Goal: Find specific page/section: Find specific page/section

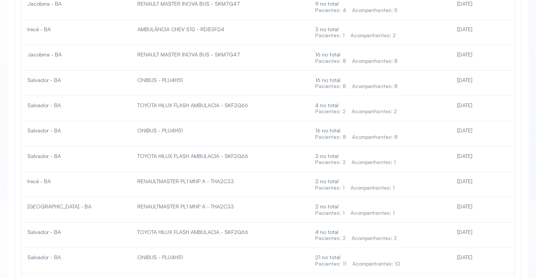
scroll to position [1790, 0]
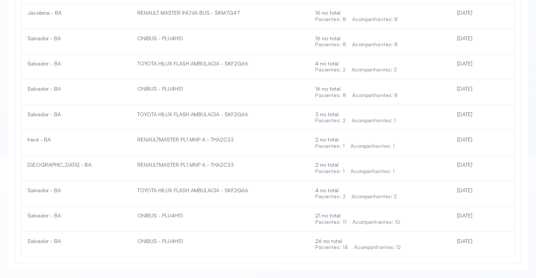
click at [397, 242] on div "26 no total Pacientes: 14 Acompanhantes: 12" at bounding box center [379, 244] width 129 height 13
click at [397, 249] on div "Acompanhantes: 12" at bounding box center [377, 247] width 47 height 6
click at [396, 244] on div "Acompanhantes: 12" at bounding box center [377, 247] width 47 height 6
click at [394, 219] on div "Acompanhantes: 10" at bounding box center [377, 222] width 48 height 6
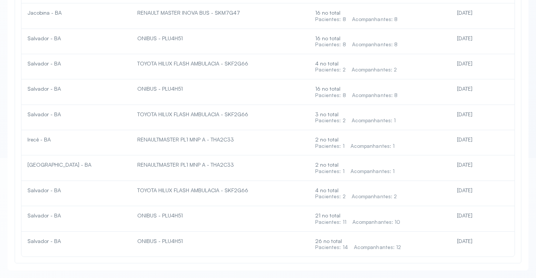
click at [393, 214] on div "21 no total Pacientes: 11 Acompanhantes: 10" at bounding box center [379, 218] width 129 height 13
click at [392, 198] on div "Acompanhantes: 2" at bounding box center [375, 196] width 46 height 6
click at [363, 78] on td "4 no total Pacientes: 2 Acompanhantes: 2" at bounding box center [379, 66] width 141 height 25
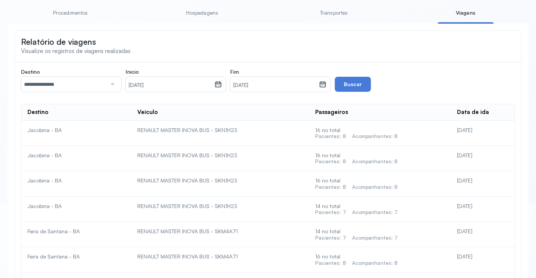
scroll to position [0, 0]
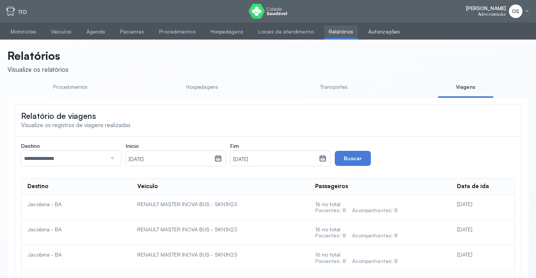
click at [366, 31] on link "Autorizações" at bounding box center [384, 32] width 41 height 12
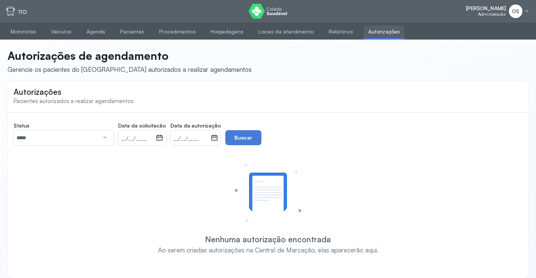
click at [104, 138] on div at bounding box center [104, 137] width 10 height 15
click at [524, 10] on div at bounding box center [527, 11] width 6 height 6
click at [507, 33] on div "Configurações Suporte Sair" at bounding box center [496, 41] width 68 height 41
click at [526, 9] on div at bounding box center [527, 11] width 6 height 6
click at [483, 30] on div "Configurações" at bounding box center [485, 31] width 35 height 6
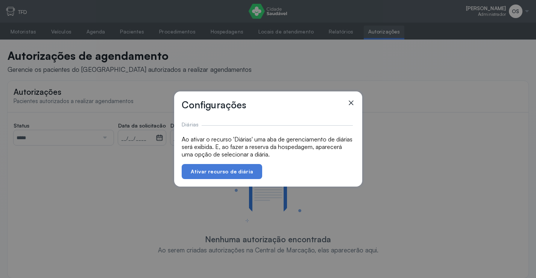
click at [353, 103] on icon at bounding box center [351, 103] width 8 height 8
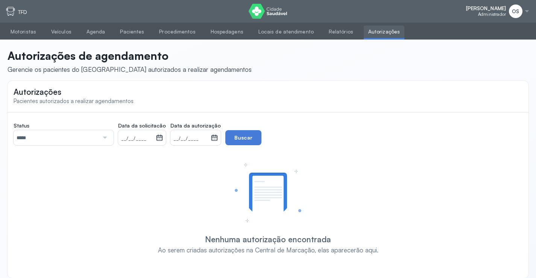
click at [521, 10] on div "OS" at bounding box center [516, 12] width 14 height 14
click at [488, 42] on div "Suporte" at bounding box center [485, 42] width 35 height 6
